Goal: Information Seeking & Learning: Check status

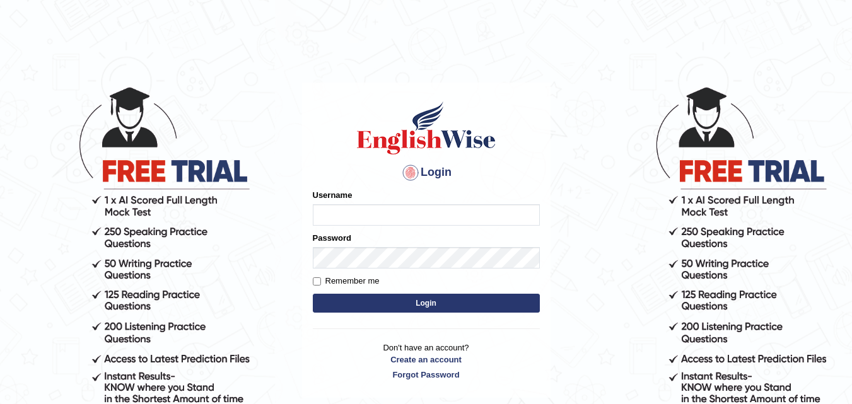
type input "karanvir_parramatta"
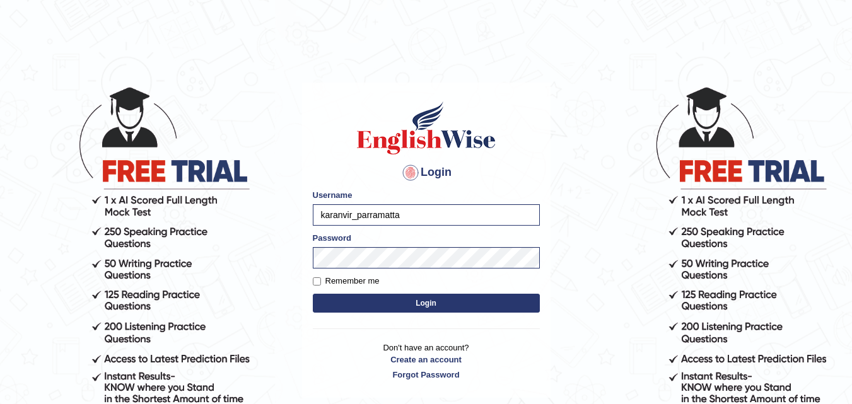
drag, startPoint x: 414, startPoint y: 220, endPoint x: 242, endPoint y: 221, distance: 171.5
click at [242, 221] on body "Login Please fix the following errors: Username karanvir_parramatta Password Re…" at bounding box center [426, 245] width 852 height 404
type input "himanshi7"
click at [199, 257] on body "Login Please fix the following errors: Username himanshi7 Password Remember me …" at bounding box center [426, 245] width 852 height 404
click at [323, 300] on button "Login" at bounding box center [426, 303] width 227 height 19
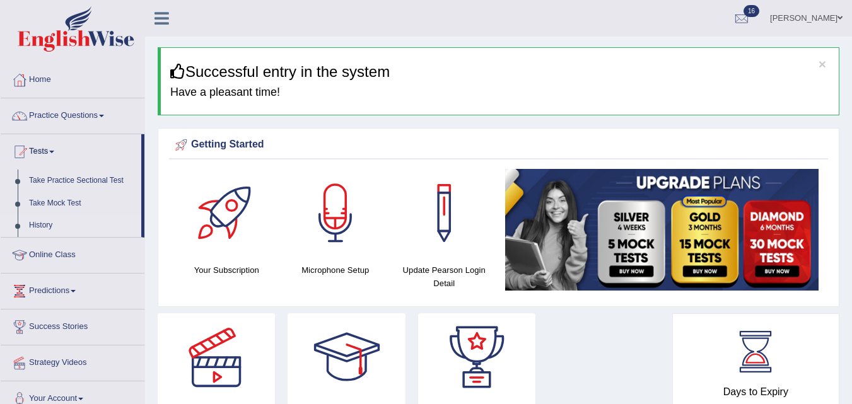
click at [41, 232] on link "History" at bounding box center [82, 225] width 118 height 23
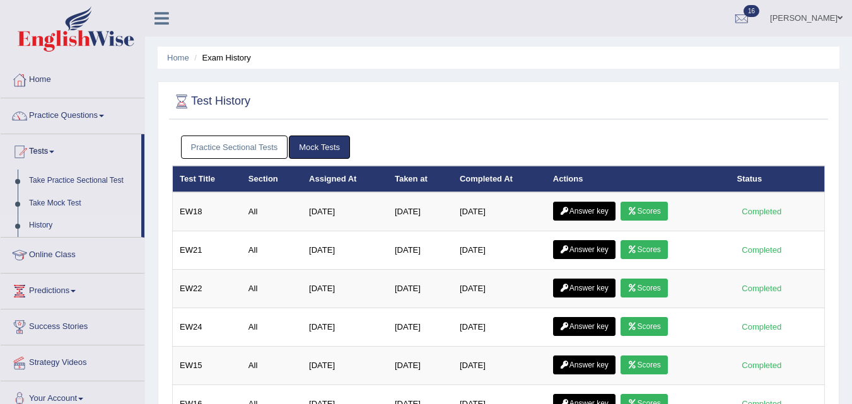
click at [228, 149] on link "Practice Sectional Tests" at bounding box center [234, 147] width 107 height 23
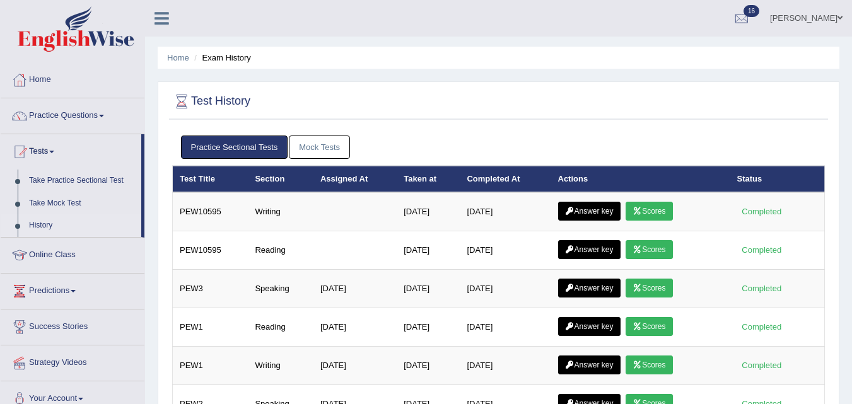
click at [308, 146] on link "Mock Tests" at bounding box center [319, 147] width 61 height 23
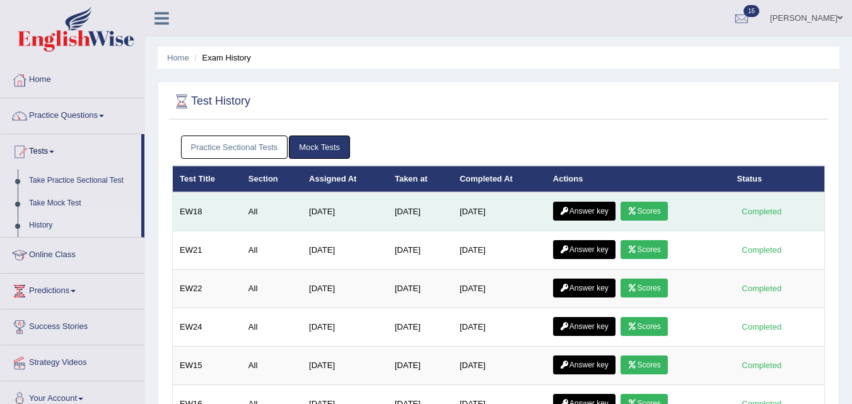
click at [627, 208] on link "Scores" at bounding box center [643, 211] width 47 height 19
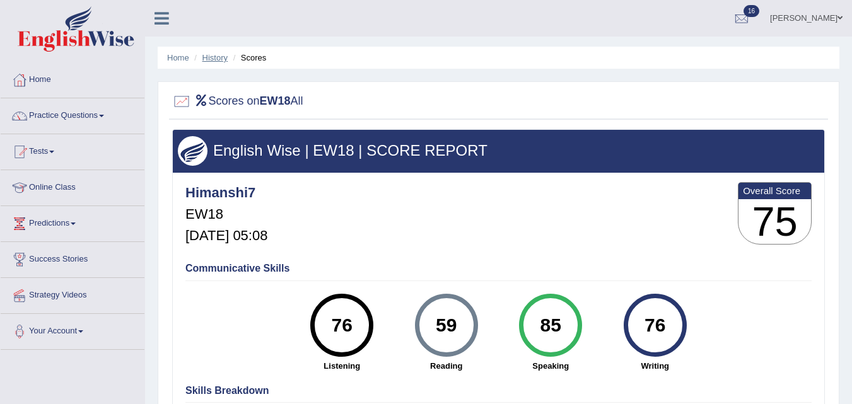
click at [205, 59] on link "History" at bounding box center [214, 57] width 25 height 9
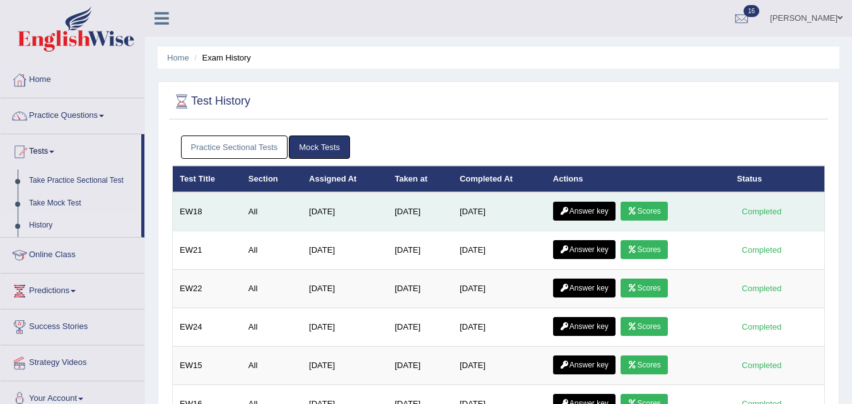
click at [591, 212] on link "Answer key" at bounding box center [584, 211] width 62 height 19
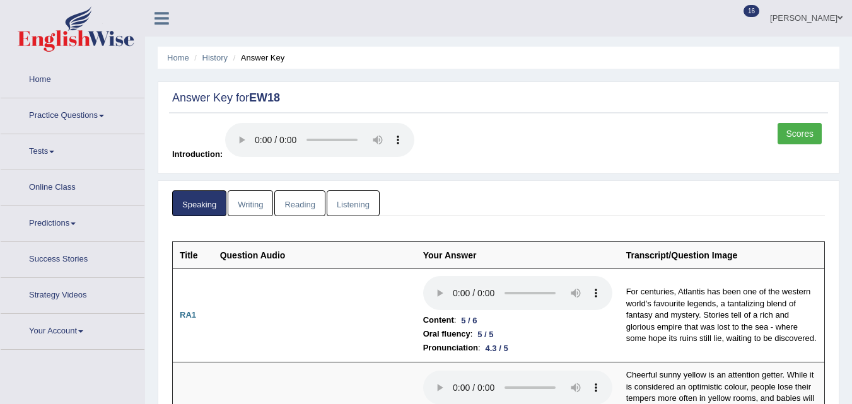
click at [266, 198] on link "Writing" at bounding box center [250, 203] width 45 height 26
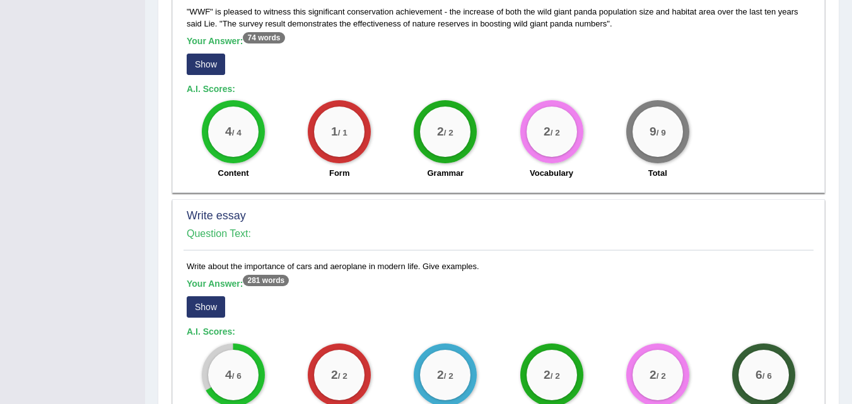
scroll to position [881, 0]
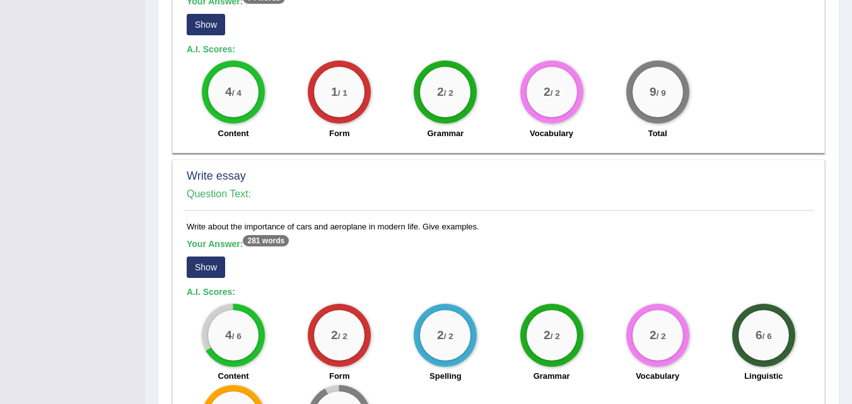
click at [222, 264] on button "Show" at bounding box center [206, 267] width 38 height 21
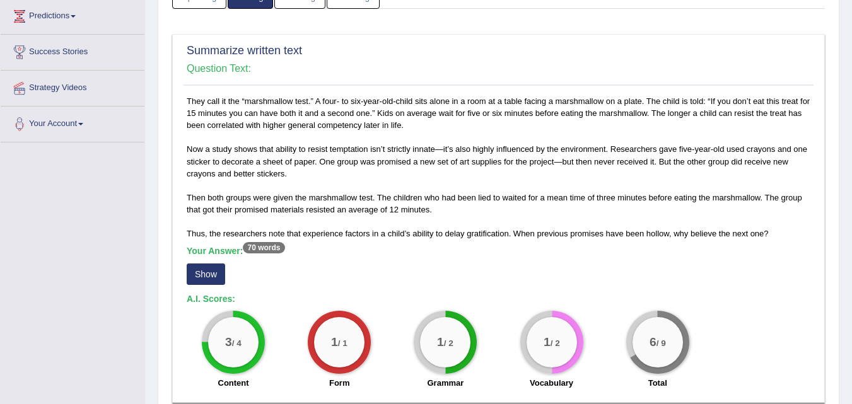
scroll to position [0, 0]
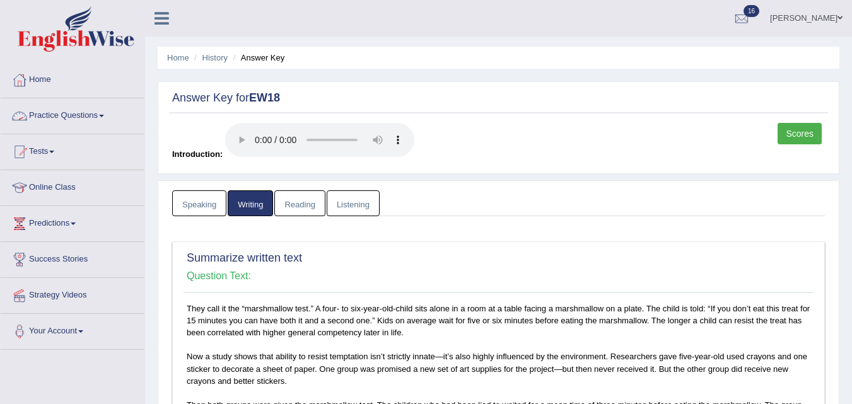
click at [216, 206] on link "Speaking" at bounding box center [199, 203] width 54 height 26
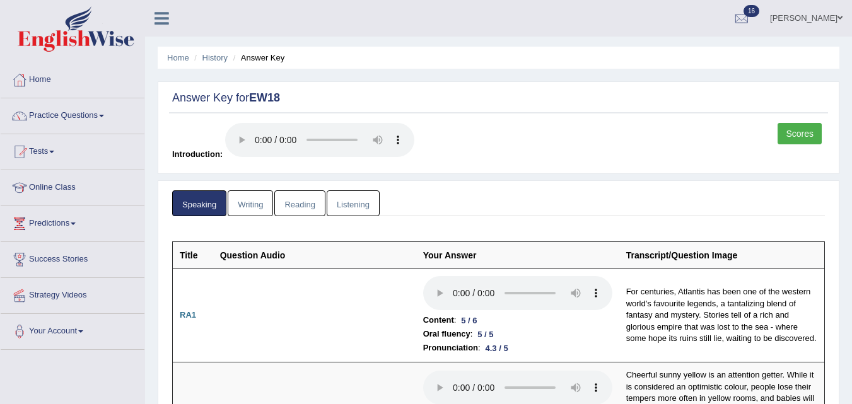
drag, startPoint x: 262, startPoint y: 190, endPoint x: 260, endPoint y: 199, distance: 9.0
click at [260, 199] on link "Writing" at bounding box center [250, 203] width 45 height 26
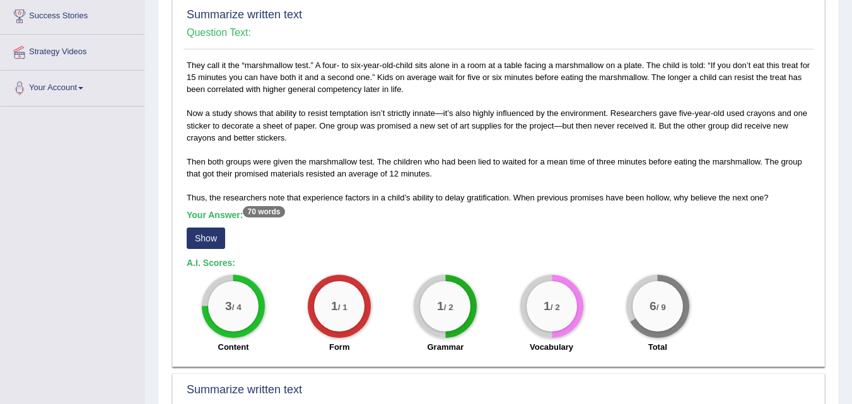
scroll to position [246, 0]
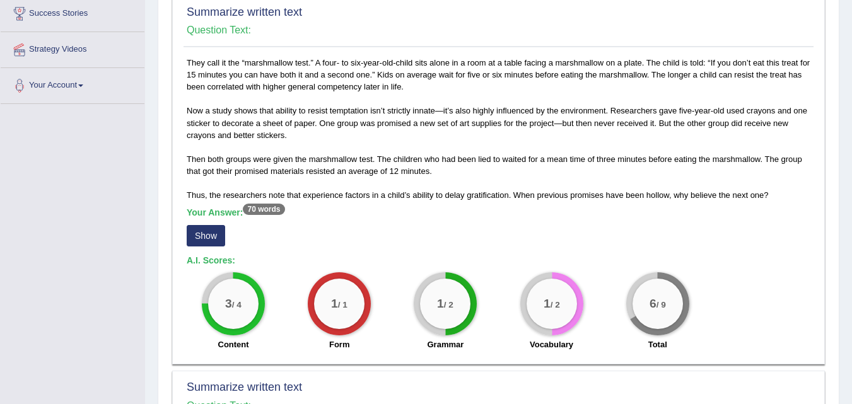
click at [207, 230] on button "Show" at bounding box center [206, 235] width 38 height 21
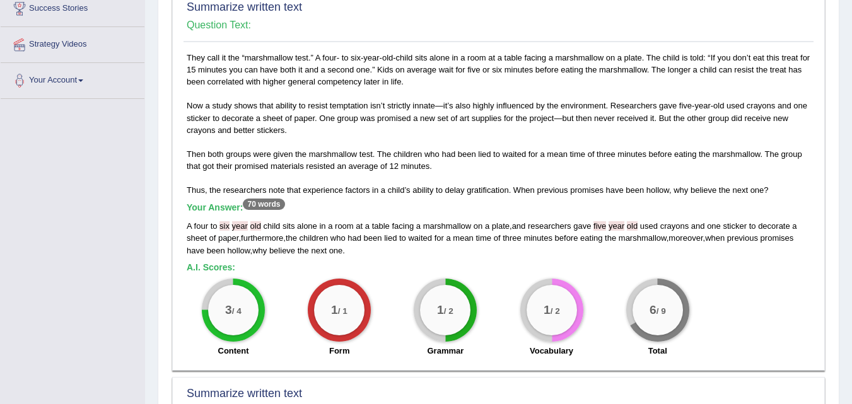
scroll to position [0, 0]
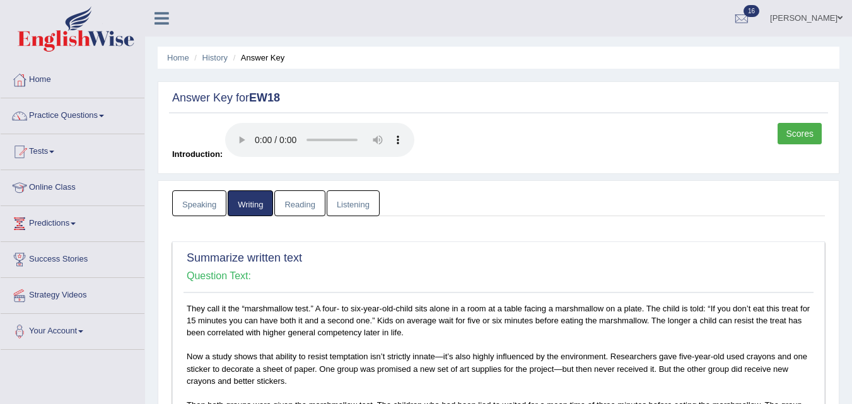
click at [313, 205] on link "Reading" at bounding box center [299, 203] width 50 height 26
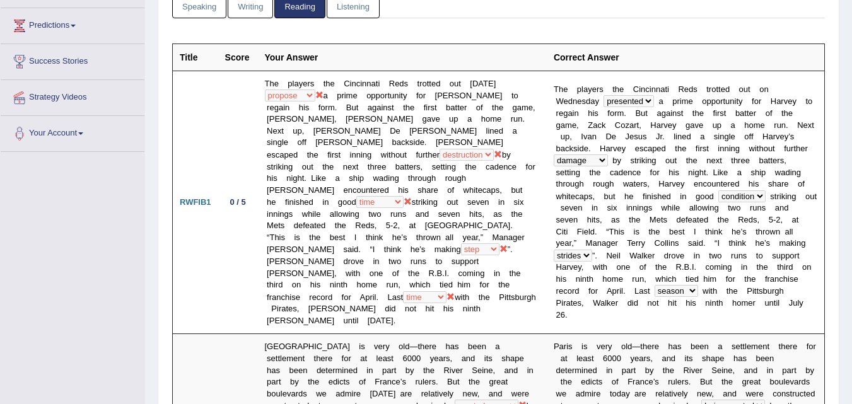
scroll to position [183, 0]
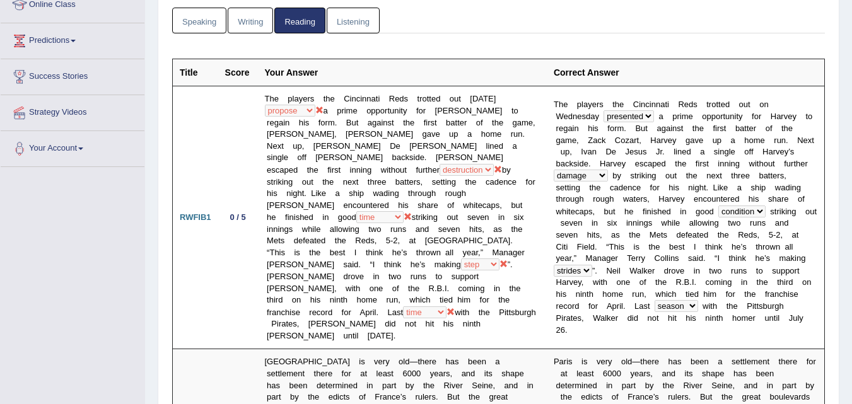
click at [355, 25] on link "Listening" at bounding box center [353, 21] width 53 height 26
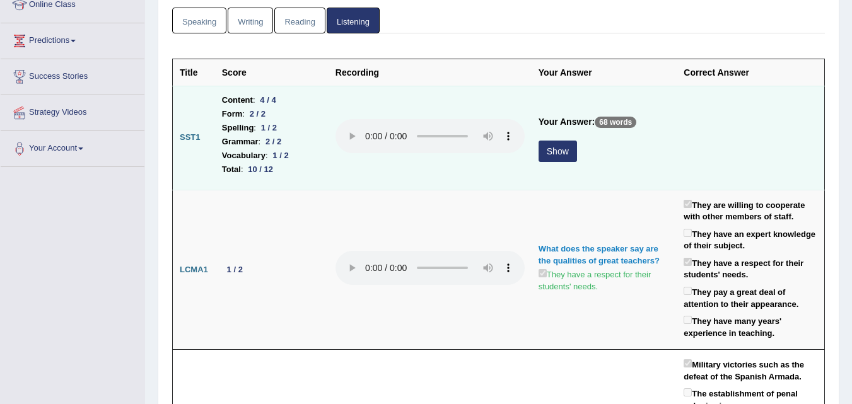
click at [559, 156] on button "Show" at bounding box center [557, 151] width 38 height 21
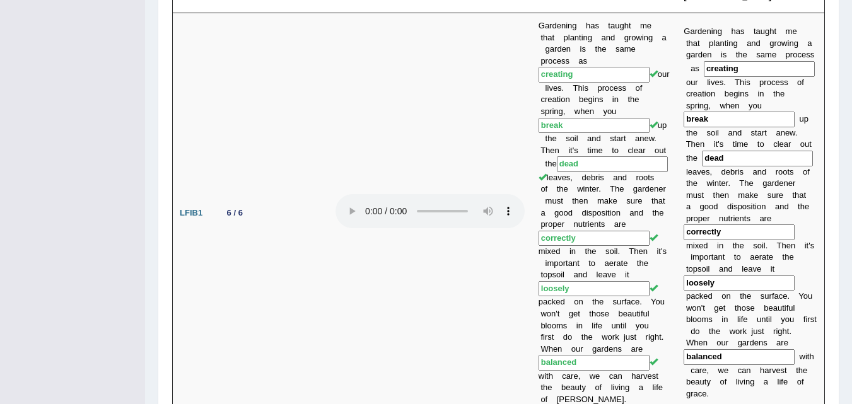
scroll to position [0, 0]
